Goal: Communication & Community: Answer question/provide support

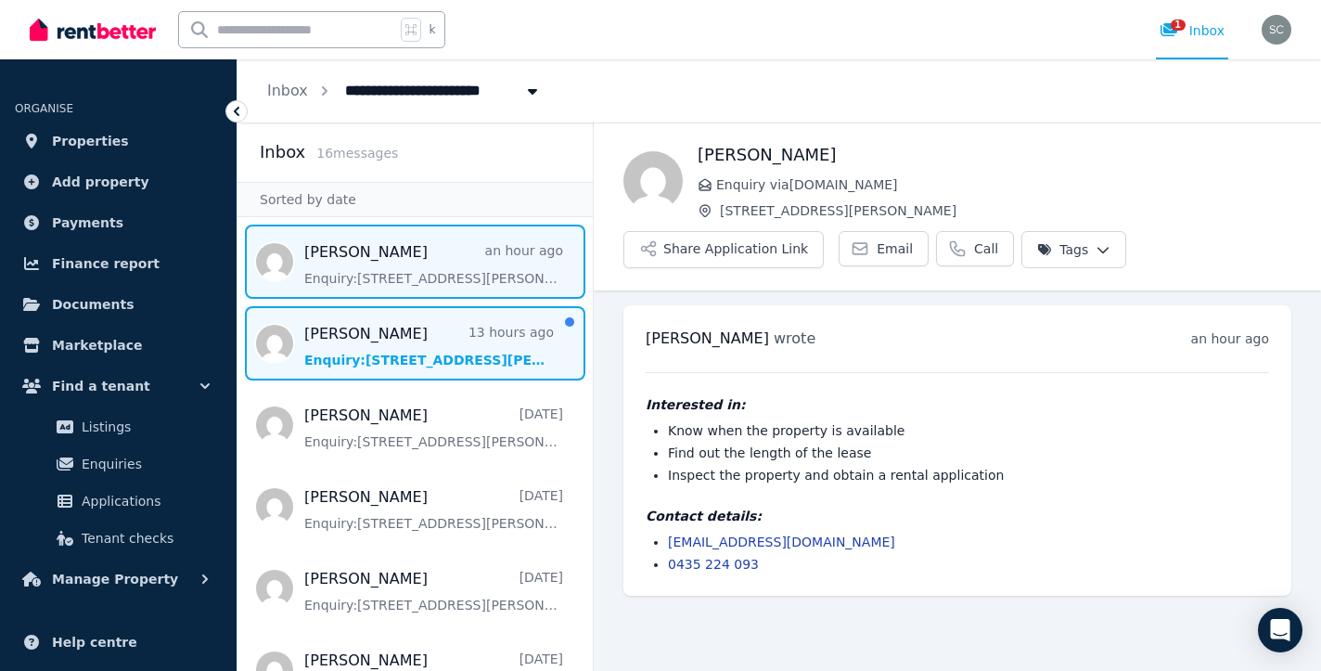
click at [438, 364] on span "Message list" at bounding box center [414, 343] width 355 height 74
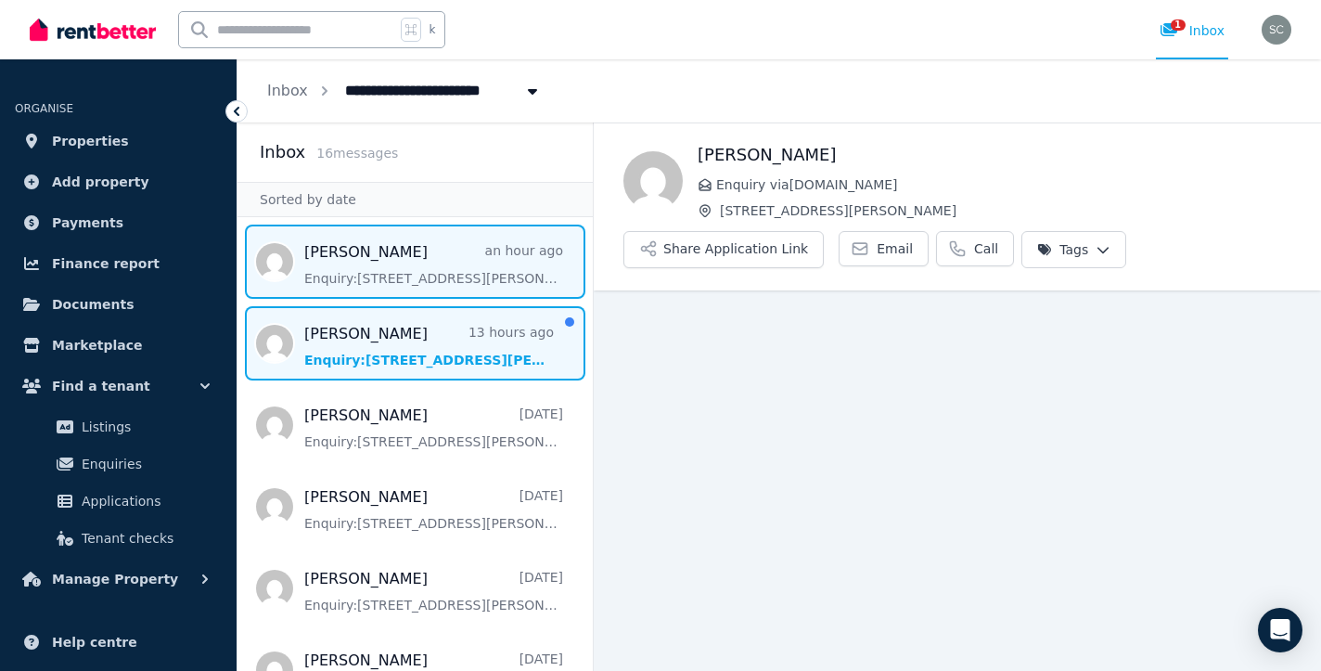
click at [415, 279] on span "Message list" at bounding box center [414, 261] width 355 height 74
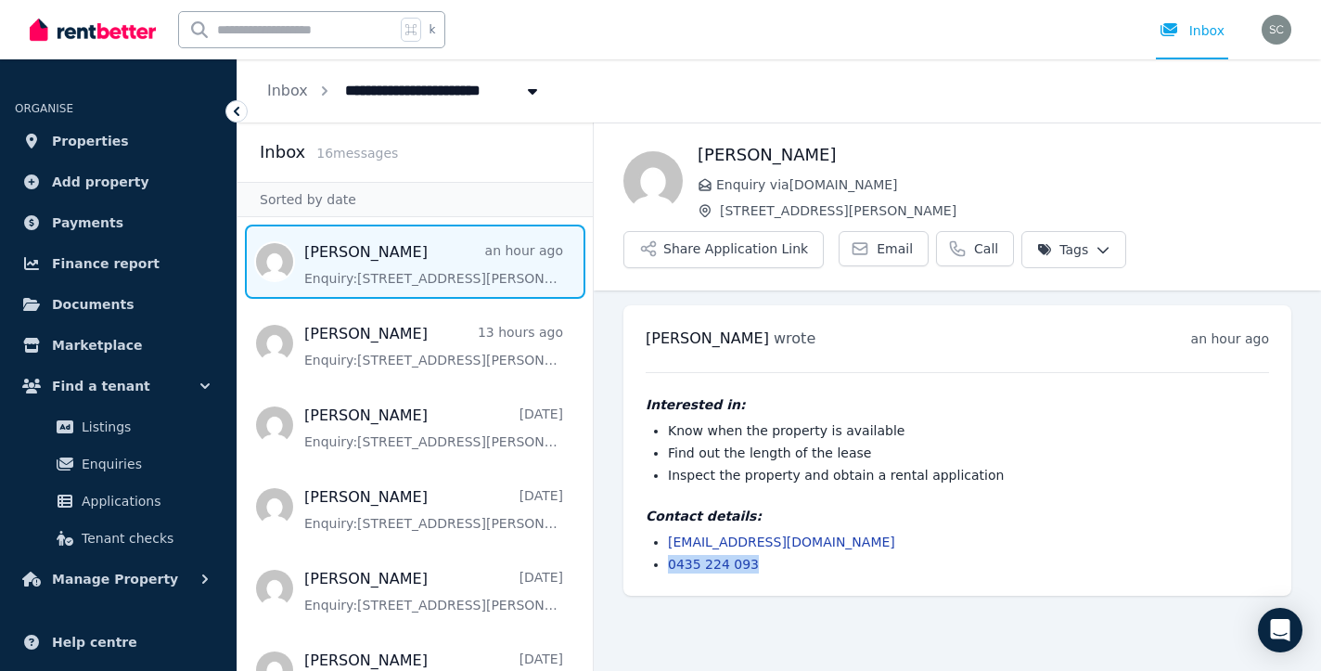
drag, startPoint x: 763, startPoint y: 560, endPoint x: 671, endPoint y: 559, distance: 91.8
click at [671, 559] on li "0435 224 093" at bounding box center [968, 564] width 601 height 19
copy link "0435 224 093"
click at [780, 232] on button "Share Application Link" at bounding box center [723, 249] width 200 height 37
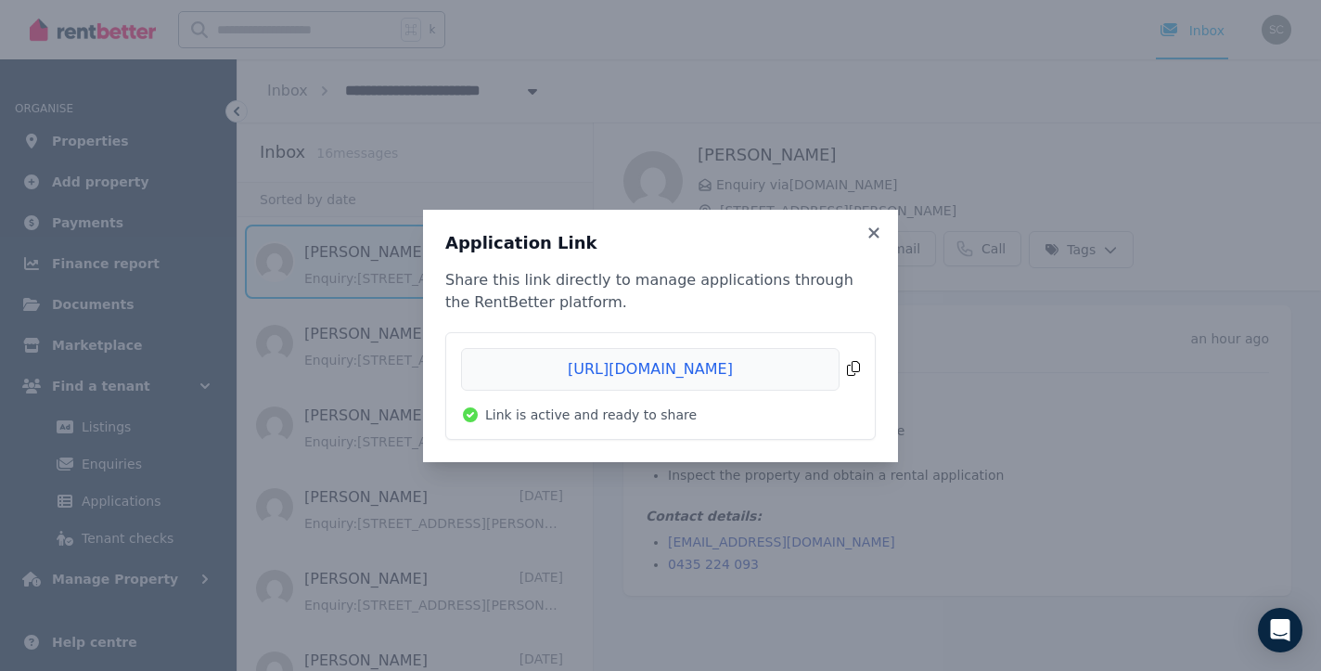
click at [856, 367] on span "Copied!" at bounding box center [660, 369] width 399 height 43
